Goal: Navigation & Orientation: Find specific page/section

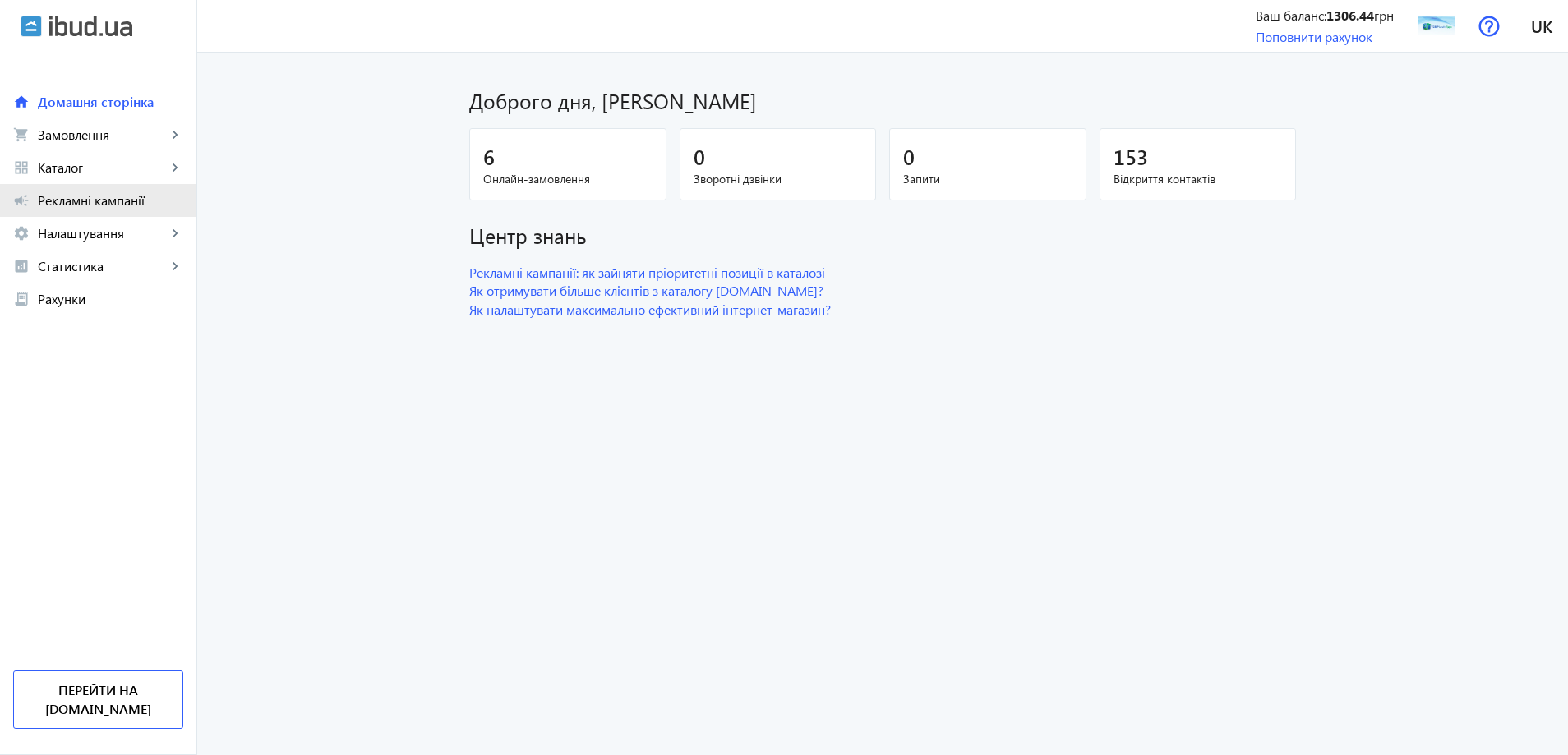
click at [62, 201] on span "Рекламні кампанії" at bounding box center [110, 201] width 146 height 17
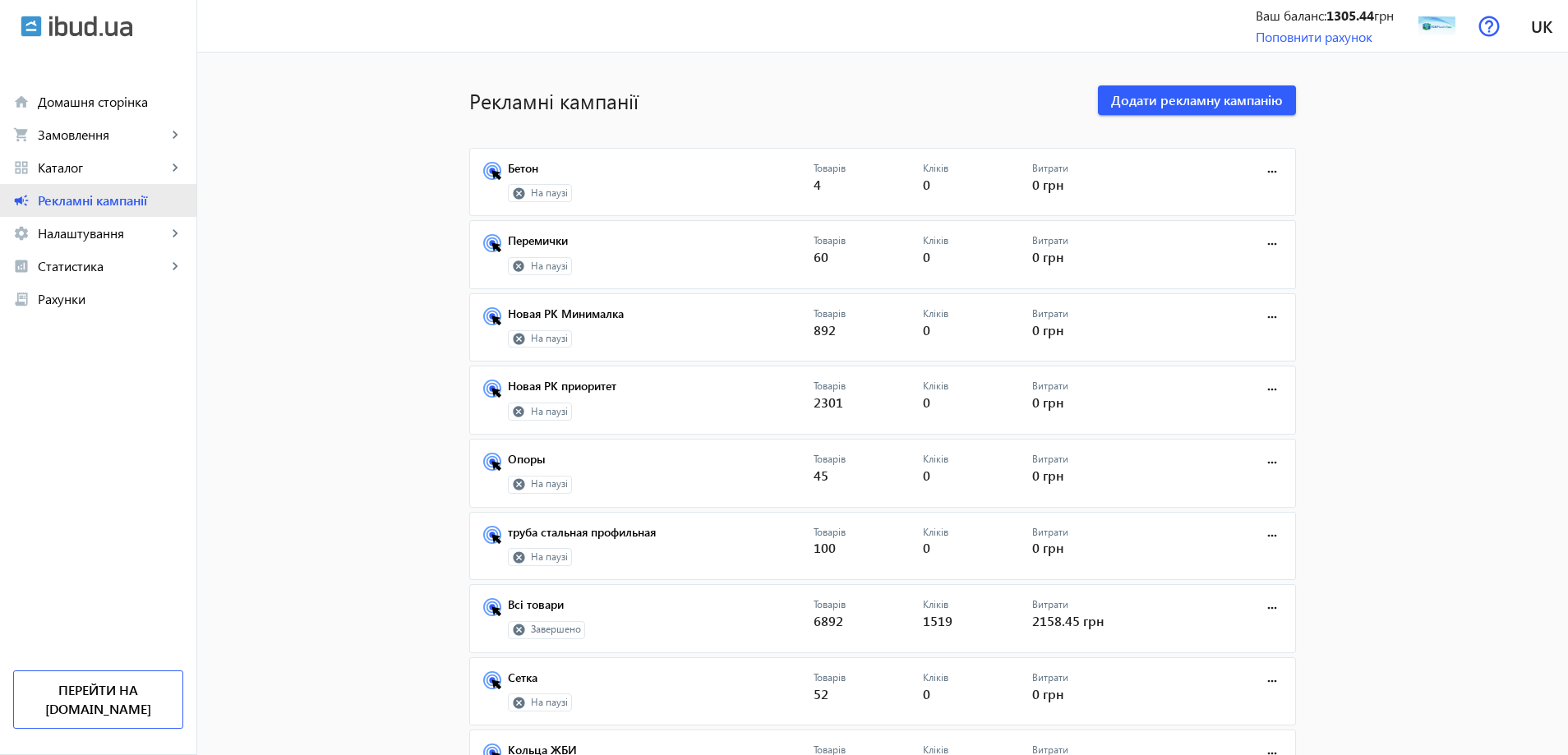
click at [78, 195] on span "Рекламні кампанії" at bounding box center [110, 201] width 146 height 17
click at [1263, 610] on mat-icon "more_horiz" at bounding box center [1271, 608] width 18 height 18
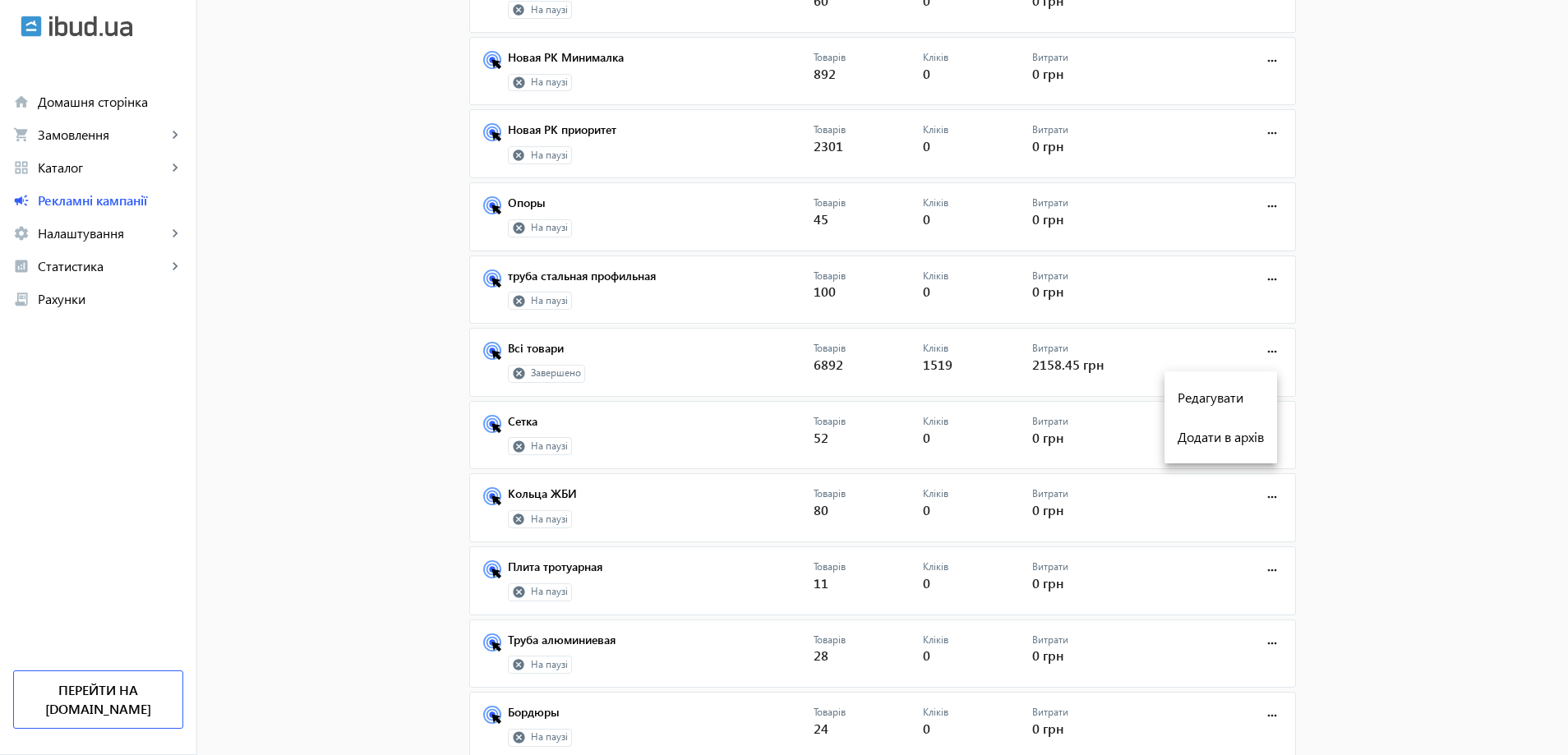
scroll to position [247, 0]
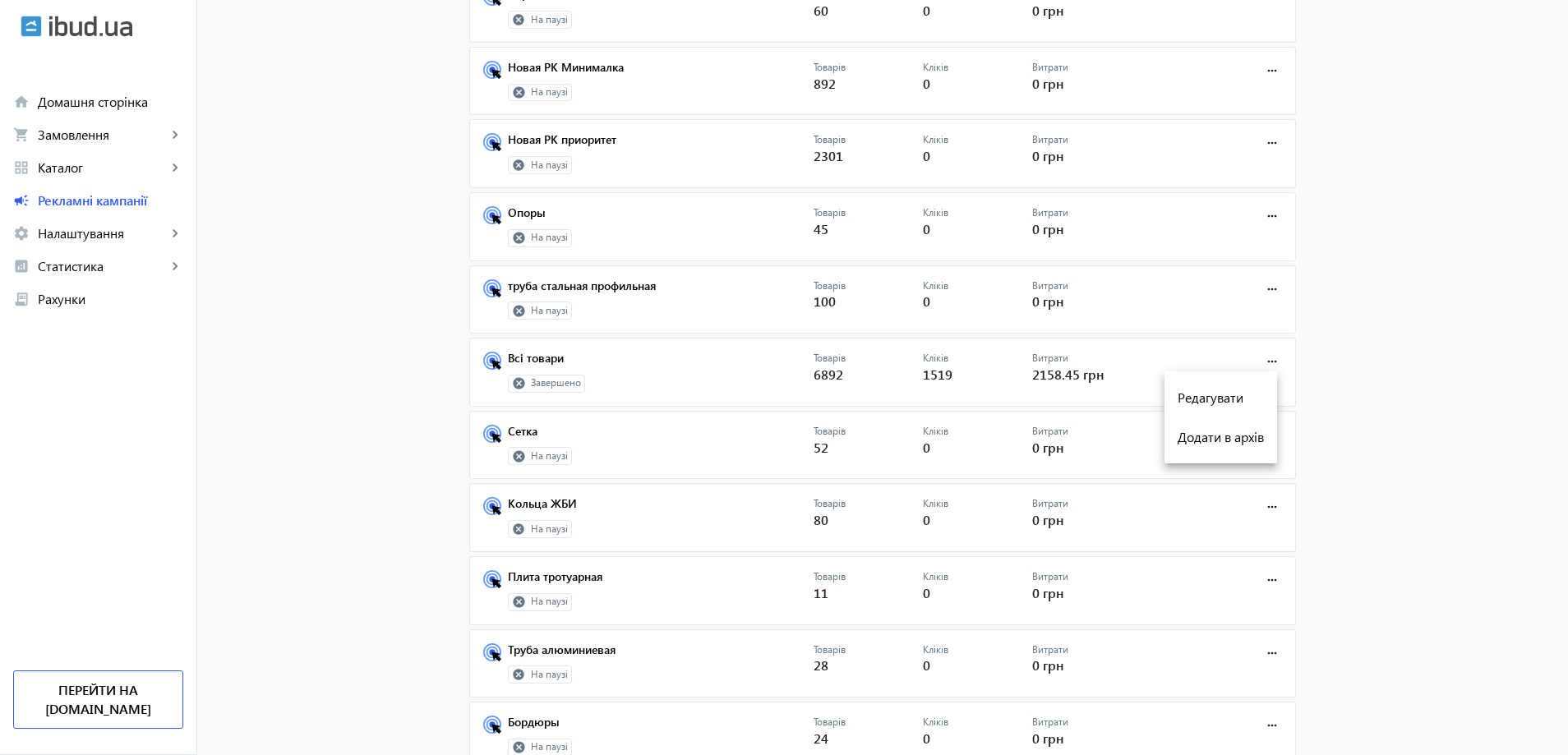
click at [515, 381] on div at bounding box center [784, 378] width 1568 height 755
click at [515, 381] on icon at bounding box center [518, 383] width 11 height 11
click at [515, 357] on link "Всі товари" at bounding box center [660, 363] width 306 height 23
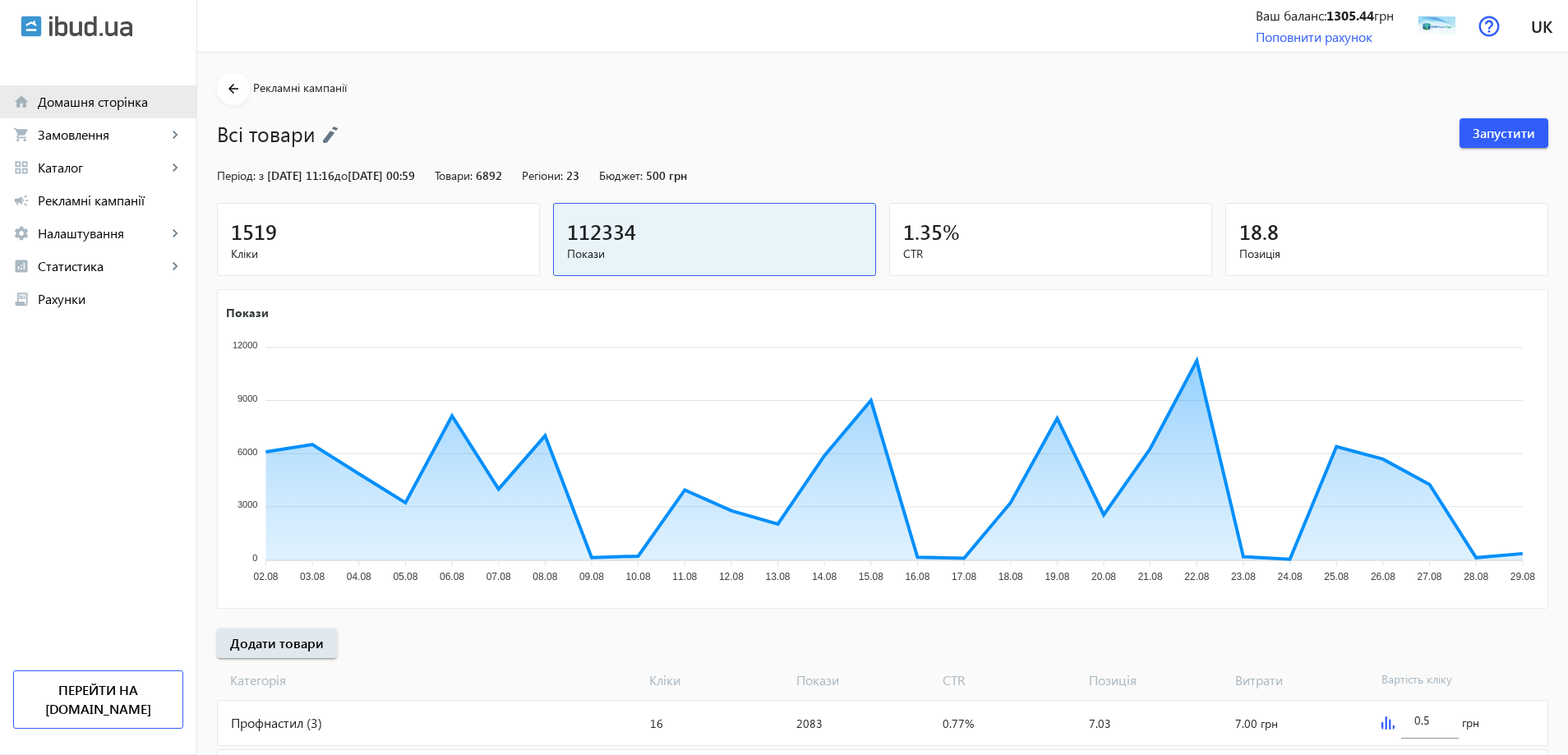
click at [81, 105] on span "Домашня сторінка" at bounding box center [110, 101] width 146 height 17
